Goal: Task Accomplishment & Management: Manage account settings

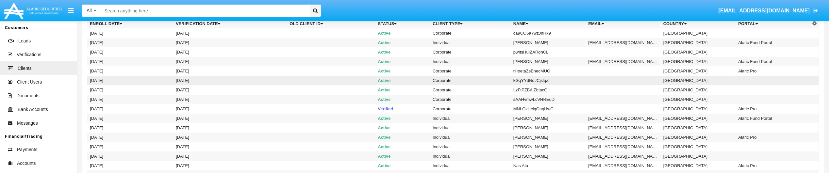
scroll to position [33, 0]
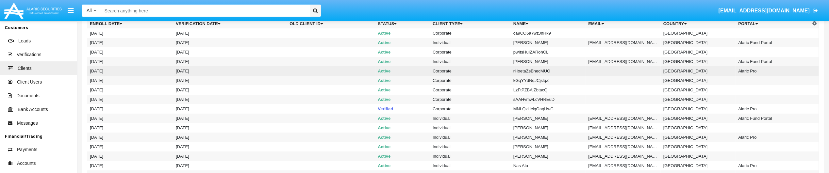
click at [661, 72] on td "[GEOGRAPHIC_DATA]" at bounding box center [698, 70] width 75 height 9
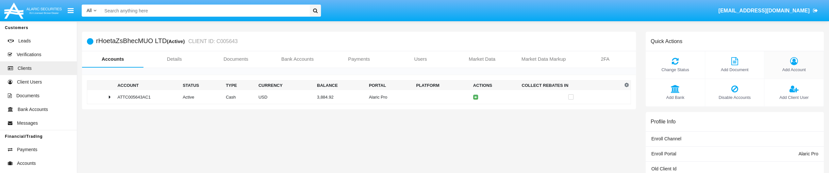
click at [799, 61] on icon at bounding box center [794, 61] width 53 height 8
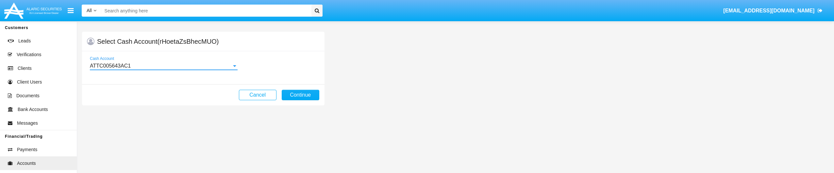
click at [199, 68] on div "ATTC005643AC1" at bounding box center [161, 66] width 142 height 6
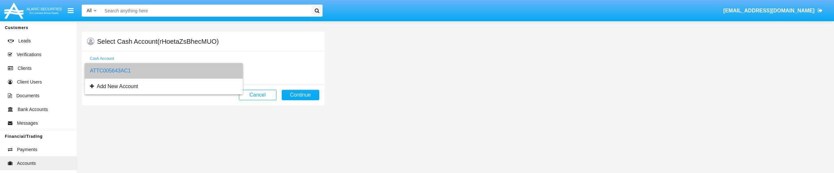
click at [199, 68] on span "ATTC005643AC1" at bounding box center [164, 71] width 148 height 16
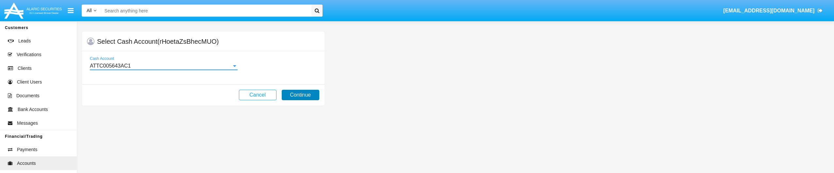
click at [304, 92] on button "Continue" at bounding box center [301, 95] width 38 height 10
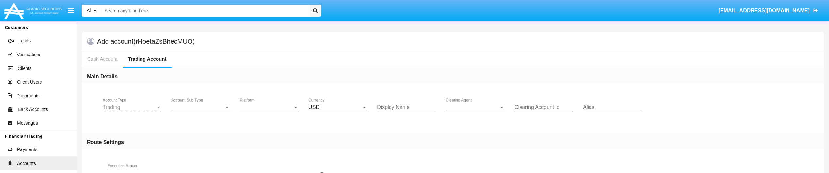
click at [187, 109] on span "Account Sub Type" at bounding box center [197, 108] width 53 height 6
click at [202, 111] on span "Trading" at bounding box center [200, 113] width 59 height 16
click at [251, 109] on span "Platform" at bounding box center [266, 108] width 53 height 6
click at [262, 113] on span "Hammer Lite" at bounding box center [269, 113] width 59 height 16
click at [390, 105] on input "Display Name" at bounding box center [406, 108] width 59 height 6
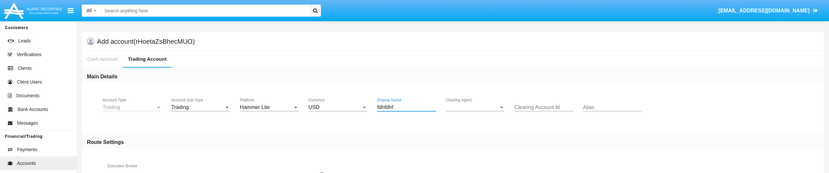
type input "fdhfdhf"
click at [485, 105] on span "Clearing Agent" at bounding box center [472, 108] width 53 height 6
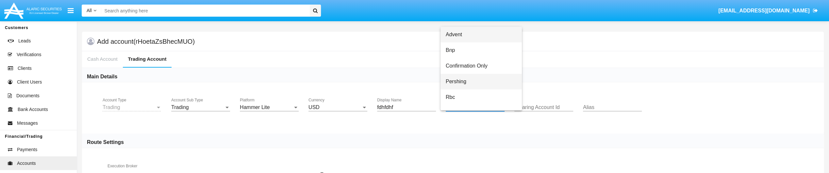
click at [489, 81] on span "Pershing" at bounding box center [481, 82] width 71 height 16
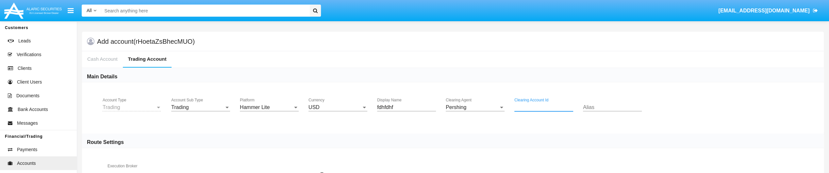
click at [538, 107] on input "Clearing Account Id" at bounding box center [543, 108] width 59 height 6
type input "r57575757"
click at [597, 111] on div "Alias" at bounding box center [612, 105] width 59 height 15
click at [598, 109] on input "Alias" at bounding box center [612, 108] width 59 height 6
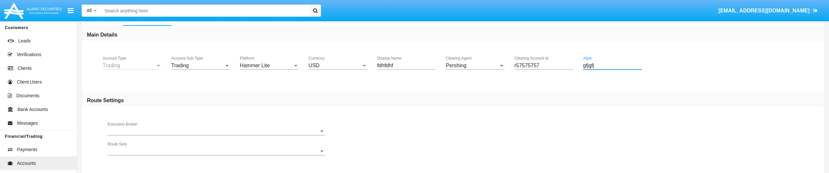
scroll to position [72, 0]
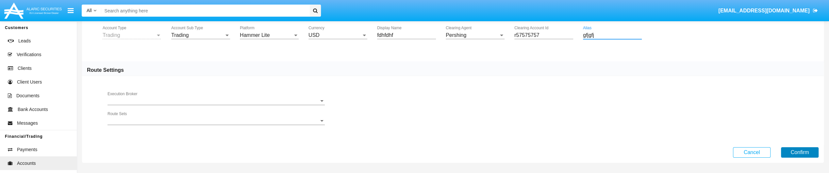
type input "gfjgfj"
click at [794, 153] on button "Confirm" at bounding box center [800, 152] width 38 height 10
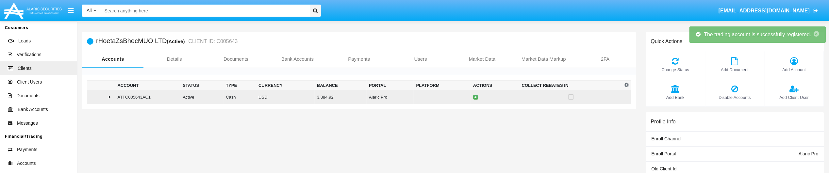
click at [110, 97] on icon at bounding box center [110, 96] width 2 height 5
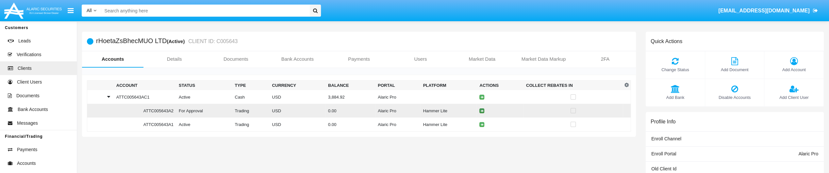
click at [483, 109] on icon at bounding box center [481, 110] width 3 height 3
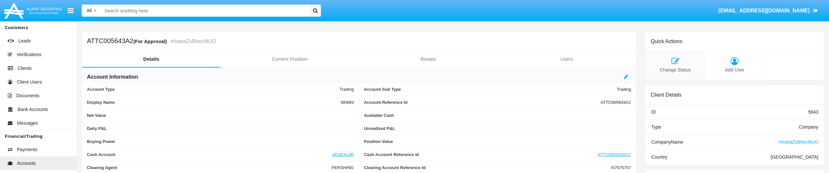
click at [680, 68] on span "Change Status" at bounding box center [675, 70] width 53 height 7
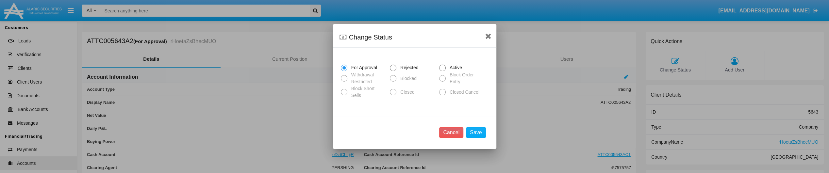
click at [449, 71] on span "Active" at bounding box center [455, 67] width 18 height 7
click at [443, 72] on input "Active" at bounding box center [442, 71] width 0 height 0
radio input "true"
click at [474, 131] on button "Save" at bounding box center [476, 132] width 20 height 10
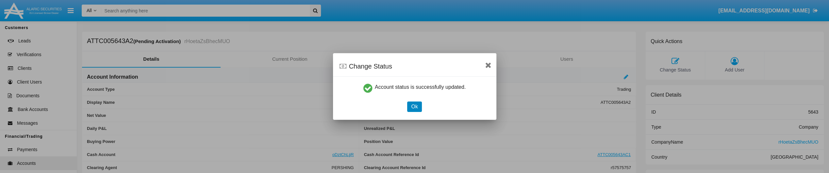
click at [418, 107] on button "Ok" at bounding box center [414, 107] width 14 height 10
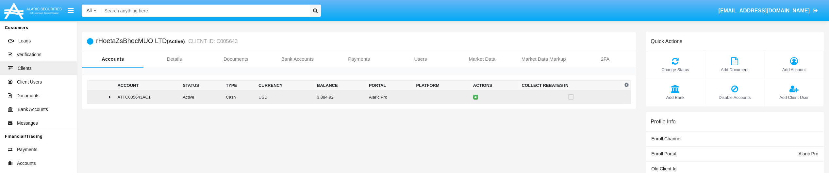
click at [110, 97] on icon at bounding box center [110, 96] width 2 height 5
